Goal: Transaction & Acquisition: Purchase product/service

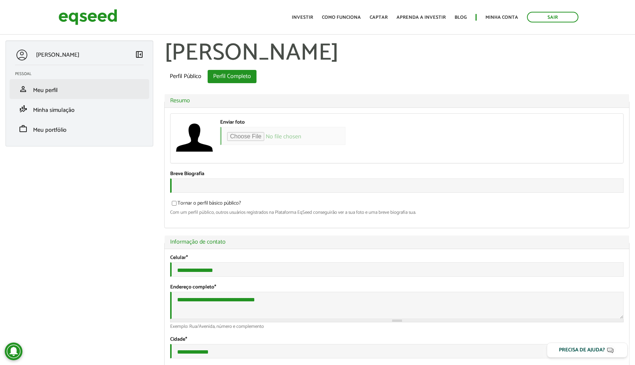
type input "**********"
click at [55, 91] on span "Meu perfil" at bounding box center [45, 90] width 25 height 10
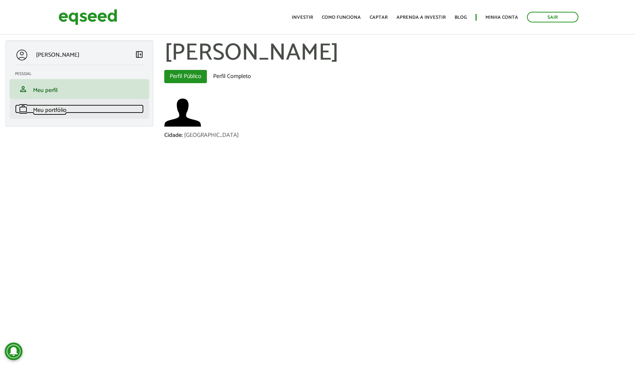
click at [51, 112] on span "Meu portfólio" at bounding box center [49, 110] width 33 height 10
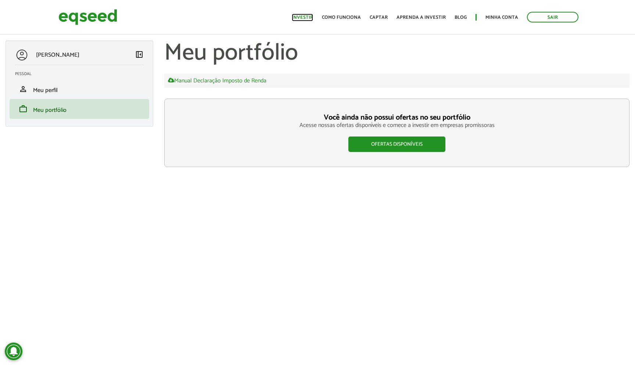
click at [303, 18] on link "Investir" at bounding box center [302, 17] width 21 height 5
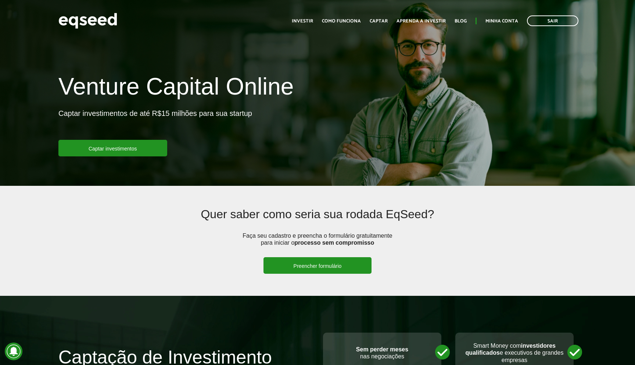
click at [293, 263] on link "Preencher formulário" at bounding box center [318, 265] width 108 height 17
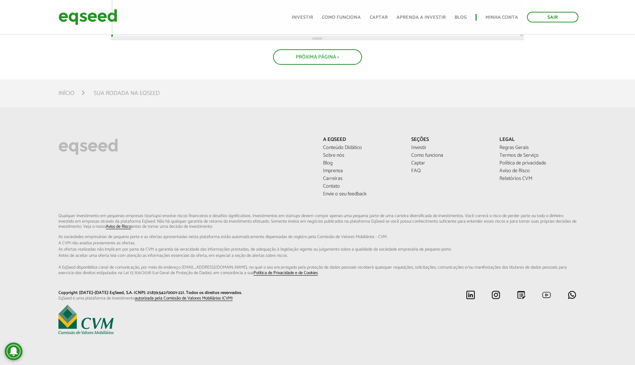
scroll to position [482, 0]
click at [322, 65] on button "Próxima Página >" at bounding box center [318, 58] width 88 height 14
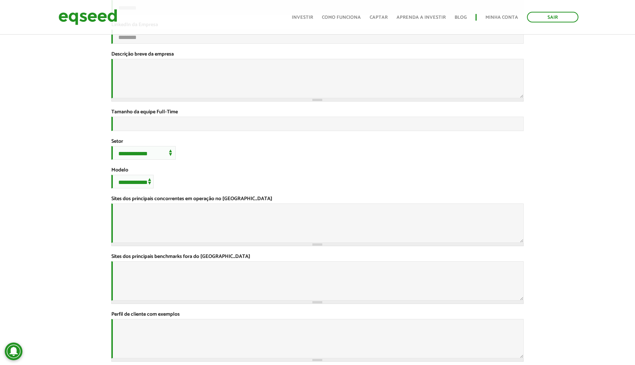
scroll to position [0, 0]
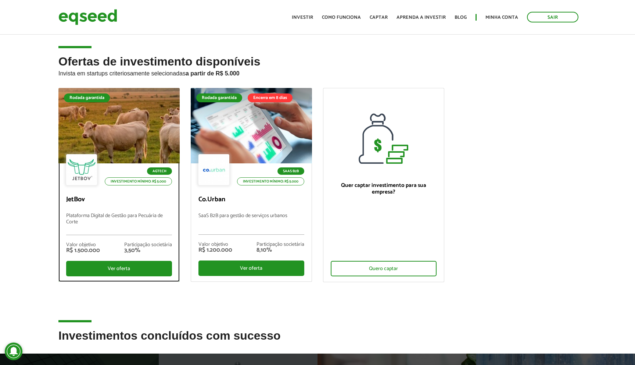
click at [116, 123] on div at bounding box center [119, 126] width 146 height 90
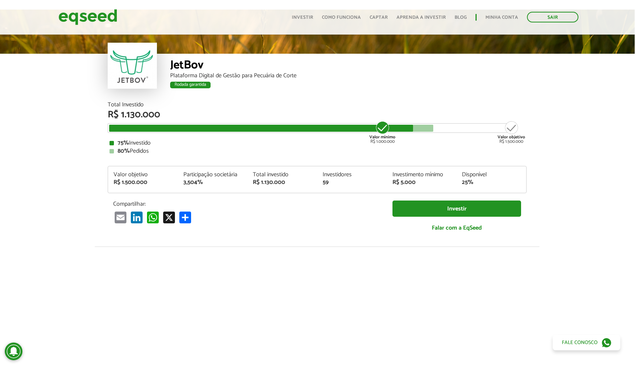
scroll to position [24, 0]
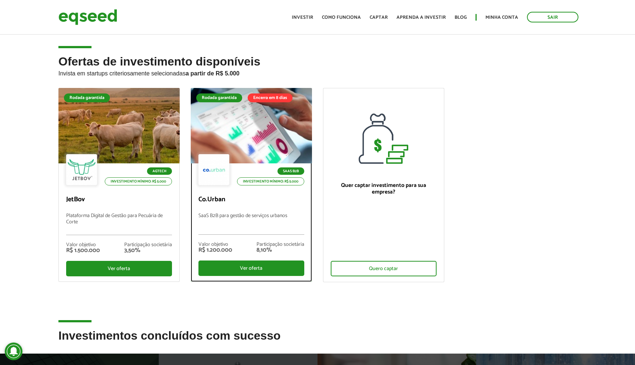
click at [250, 139] on div at bounding box center [252, 126] width 146 height 90
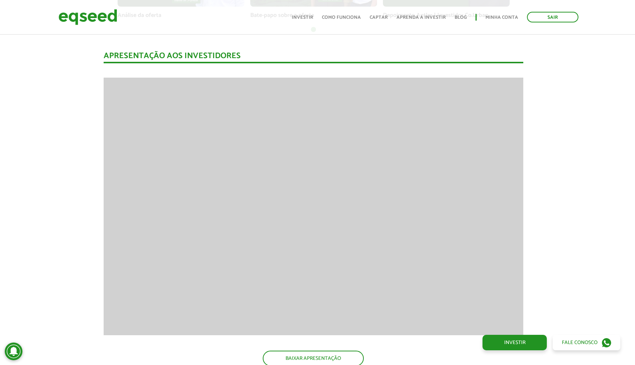
scroll to position [642, 4]
click at [523, 338] on link "Investir" at bounding box center [515, 342] width 64 height 15
